Goal: Task Accomplishment & Management: Complete application form

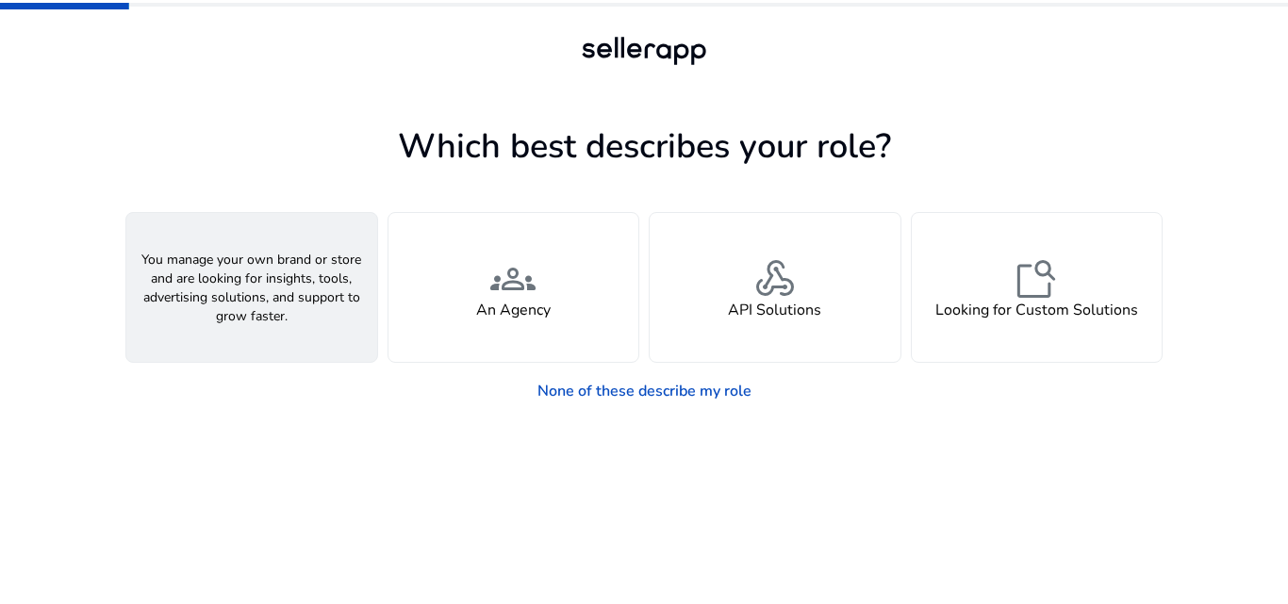
click at [277, 298] on div "person A Seller" at bounding box center [251, 287] width 251 height 149
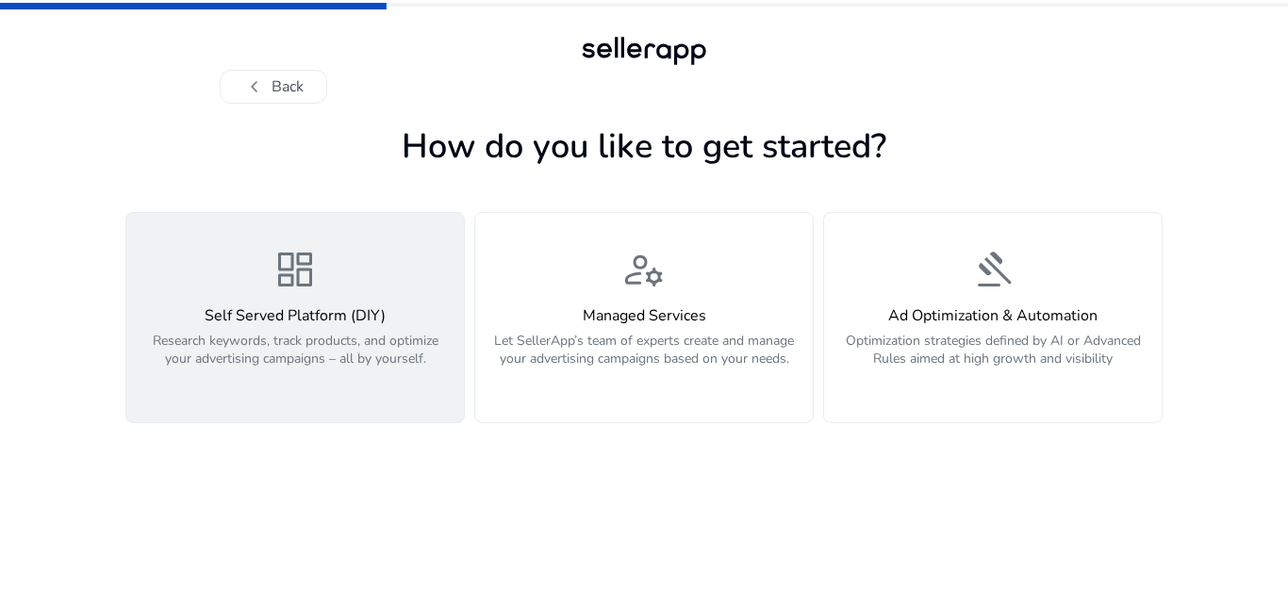
click at [306, 338] on p "Research keywords, track products, and optimize your advertising campaigns – al…" at bounding box center [295, 360] width 315 height 57
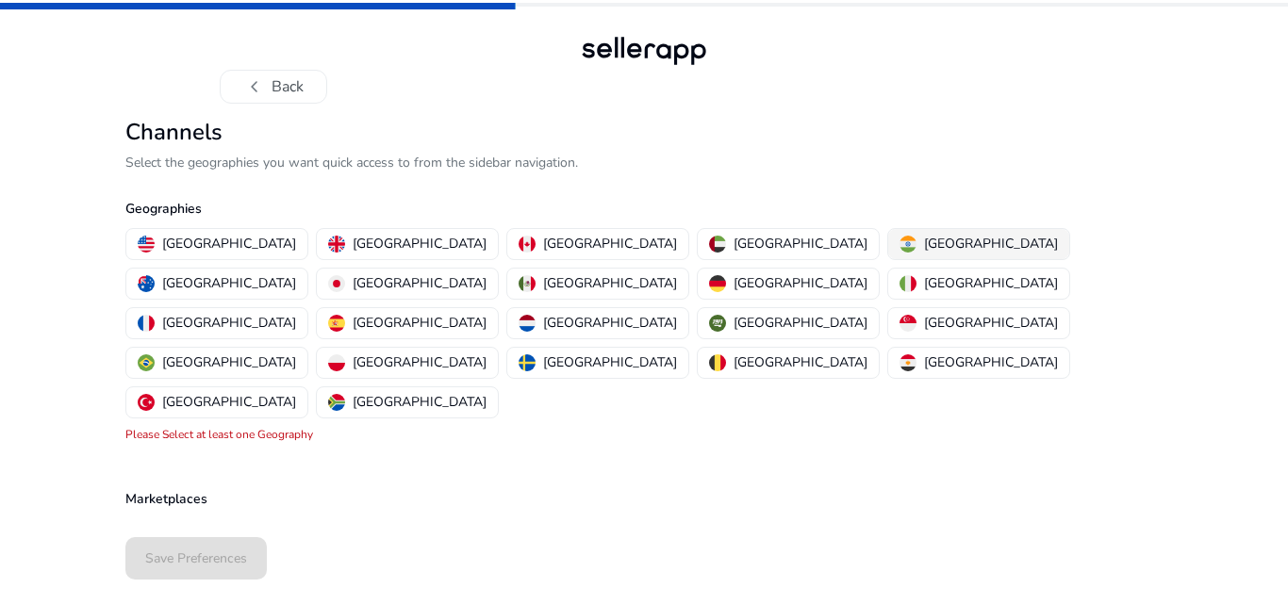
click at [924, 248] on p "[GEOGRAPHIC_DATA]" at bounding box center [991, 244] width 134 height 20
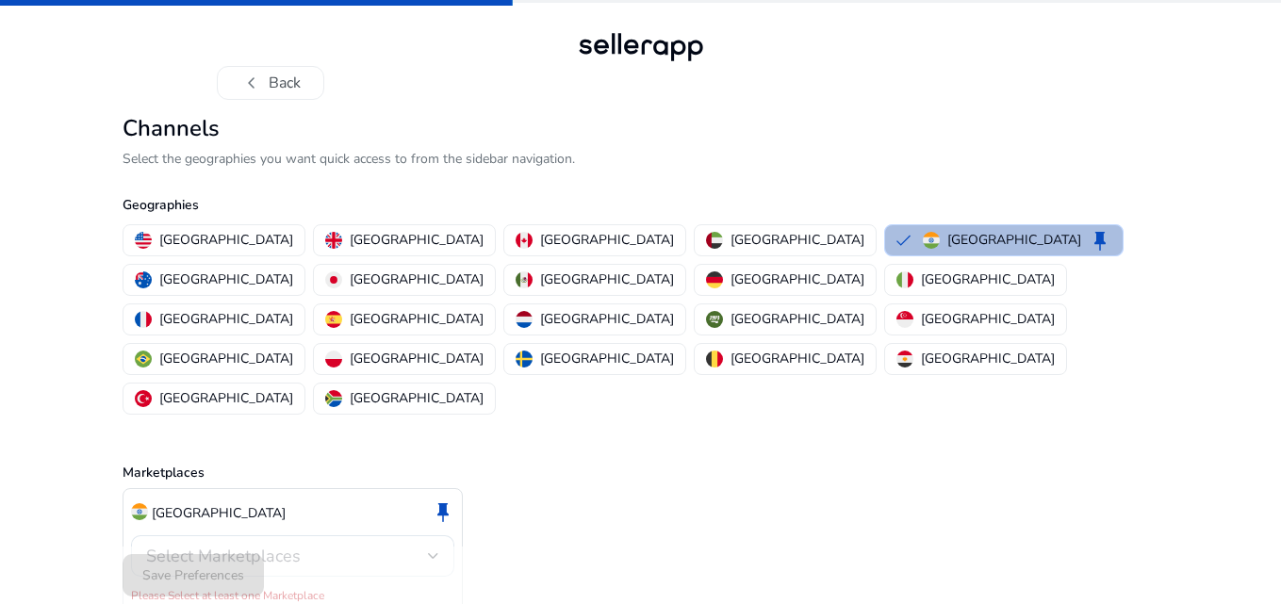
scroll to position [5, 0]
click at [432, 544] on div at bounding box center [433, 555] width 11 height 23
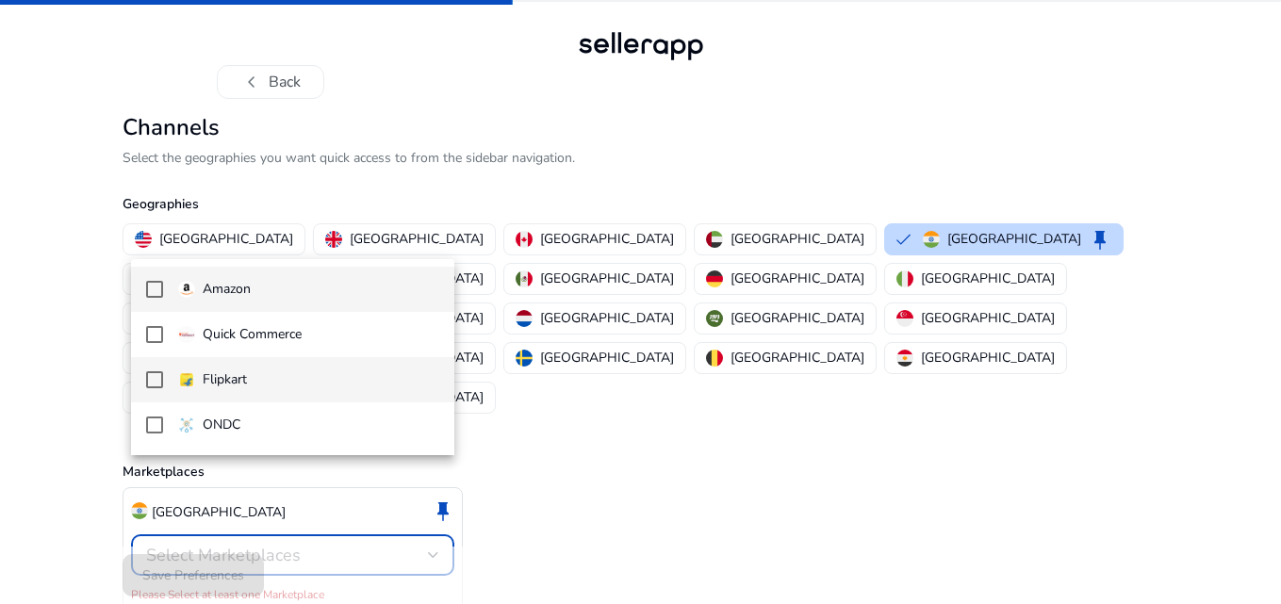
click at [302, 381] on span "Flipkart" at bounding box center [308, 380] width 261 height 21
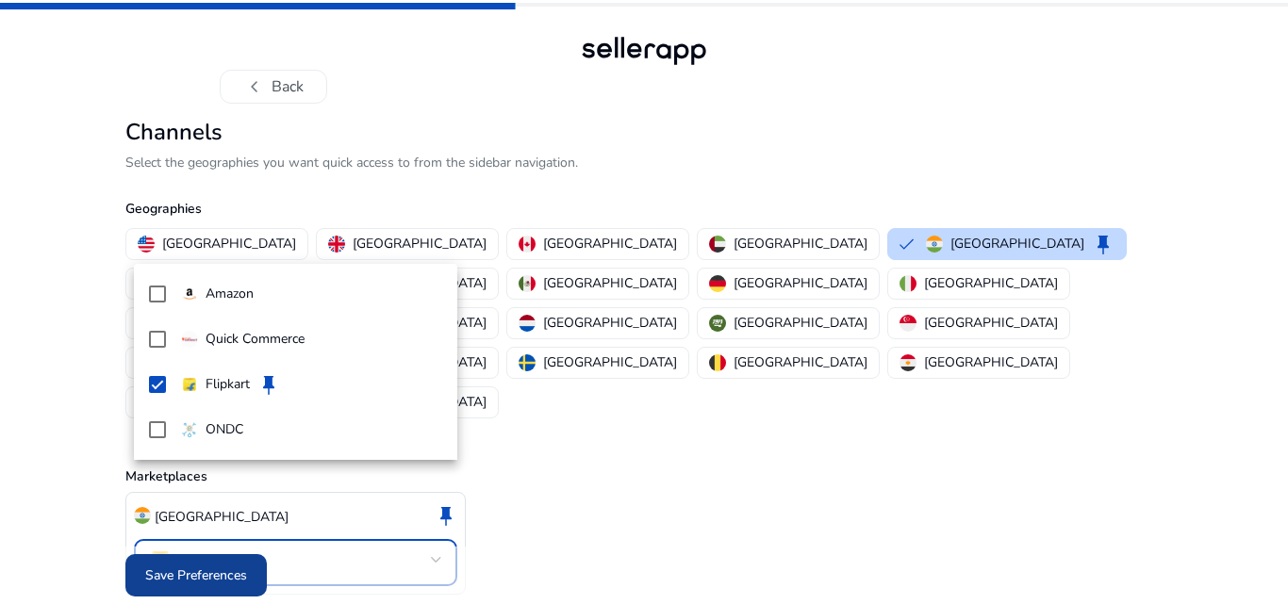
click at [234, 557] on div at bounding box center [644, 302] width 1288 height 604
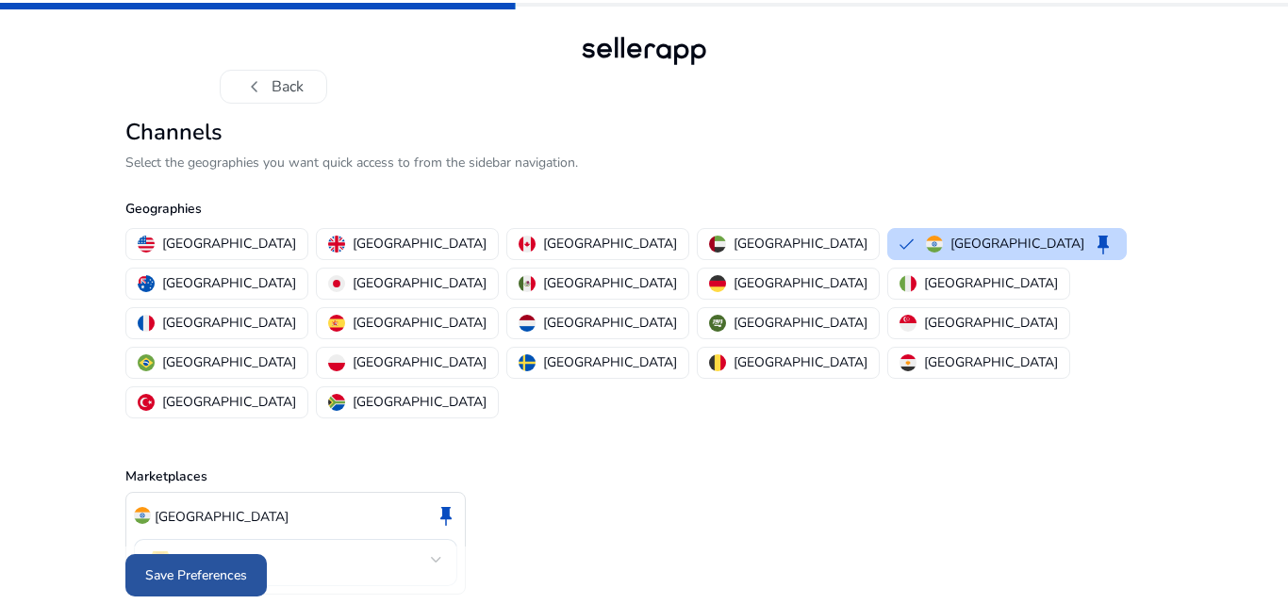
click at [179, 568] on span "Save Preferences" at bounding box center [196, 576] width 102 height 20
